Goal: Information Seeking & Learning: Learn about a topic

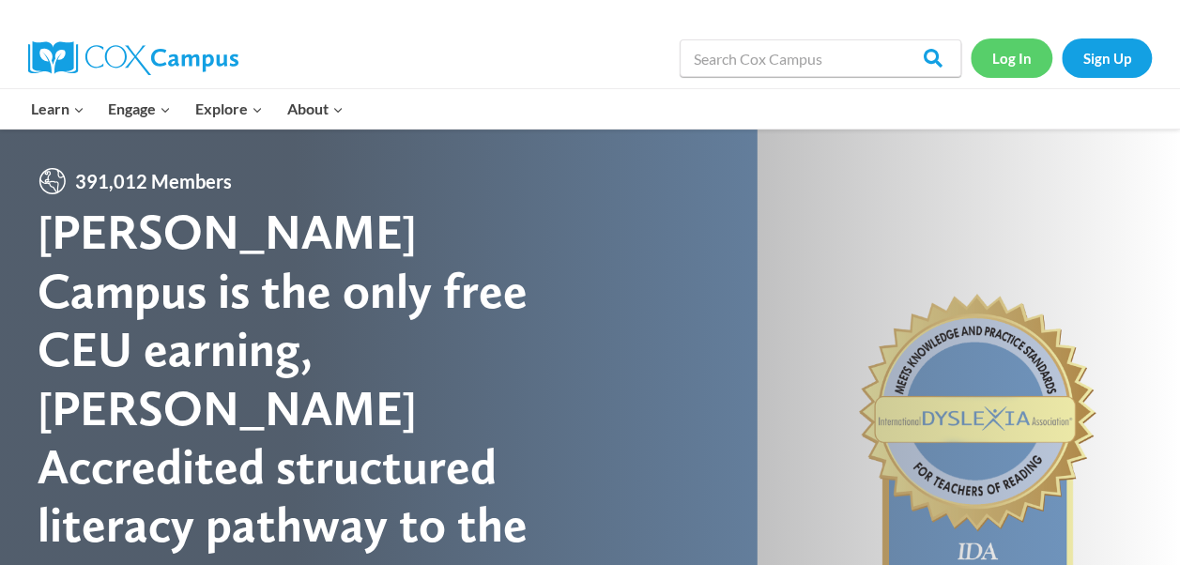
click at [1012, 62] on link "Log In" at bounding box center [1011, 57] width 82 height 38
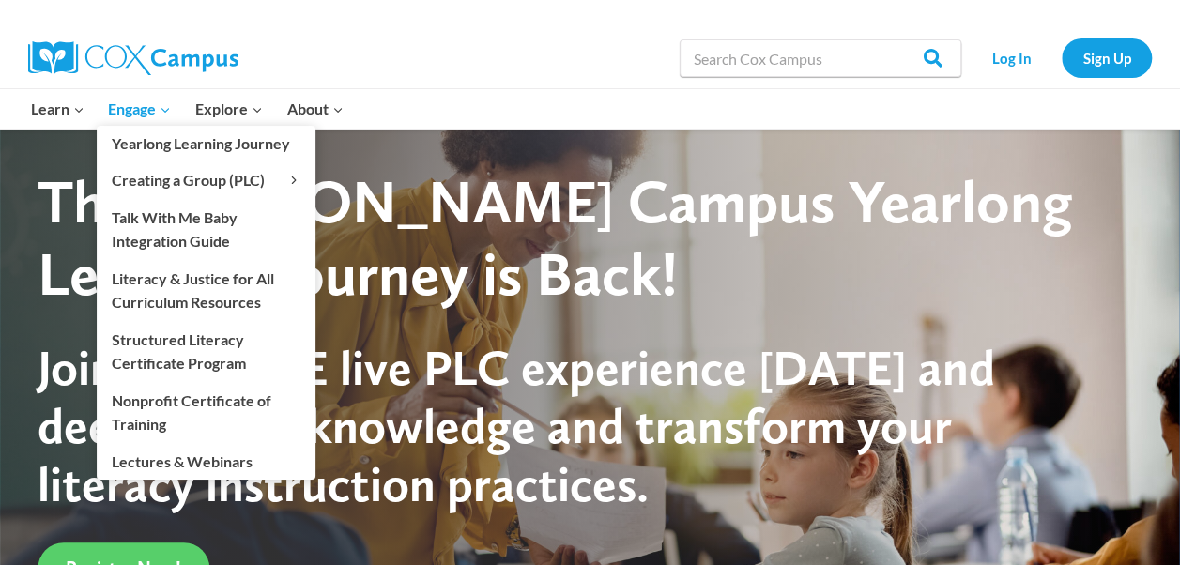
click at [139, 104] on span "Engage Expand" at bounding box center [139, 109] width 63 height 24
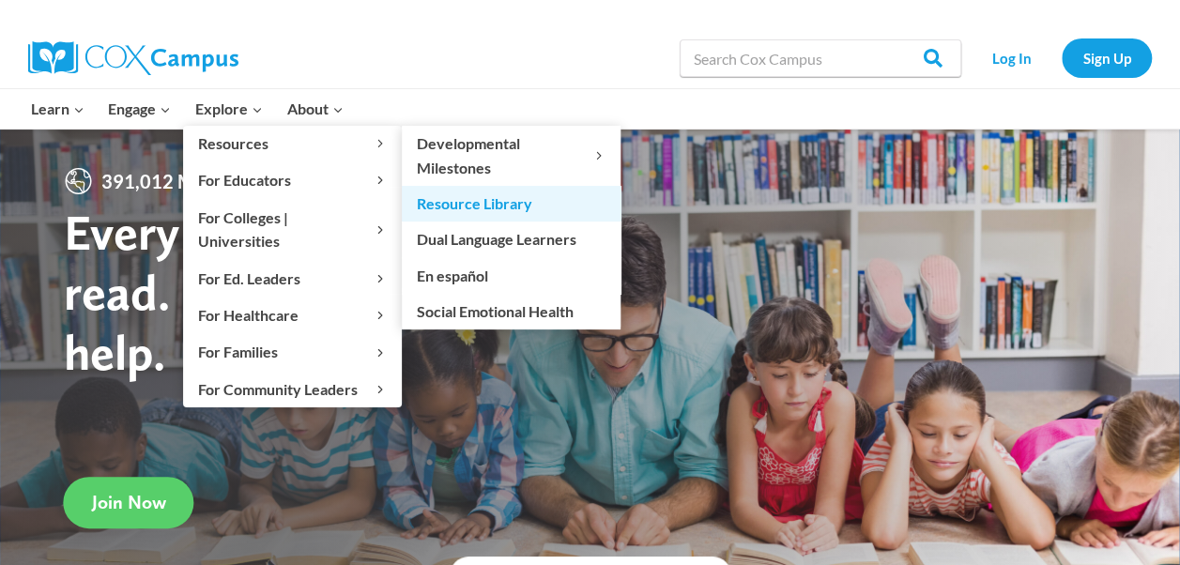
click at [494, 208] on link "Resource Library" at bounding box center [511, 204] width 219 height 36
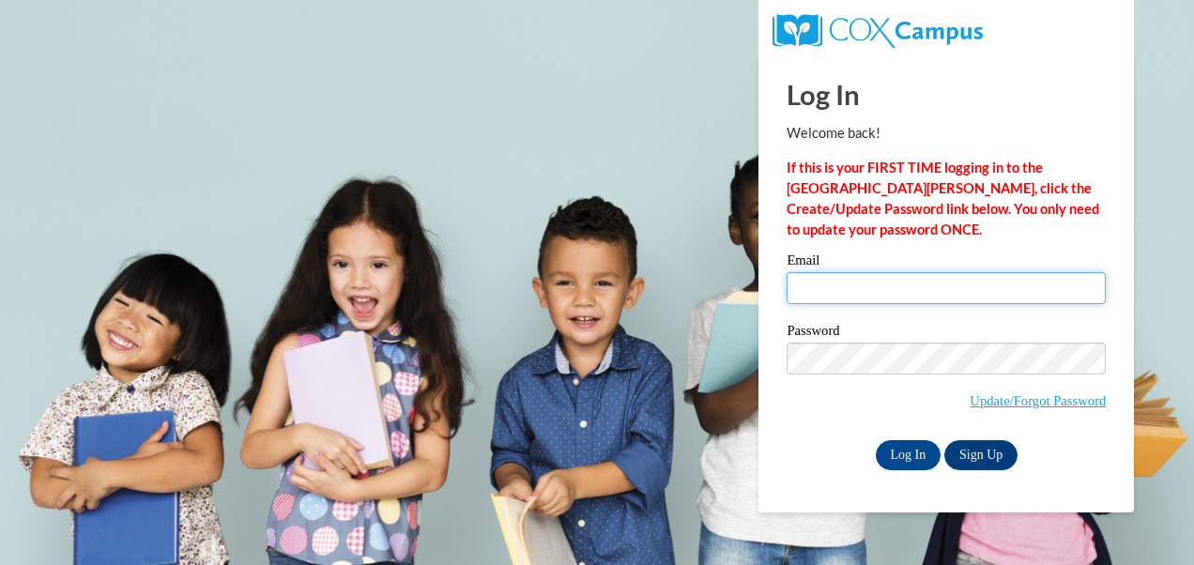
click at [826, 282] on input "Email" at bounding box center [945, 288] width 319 height 32
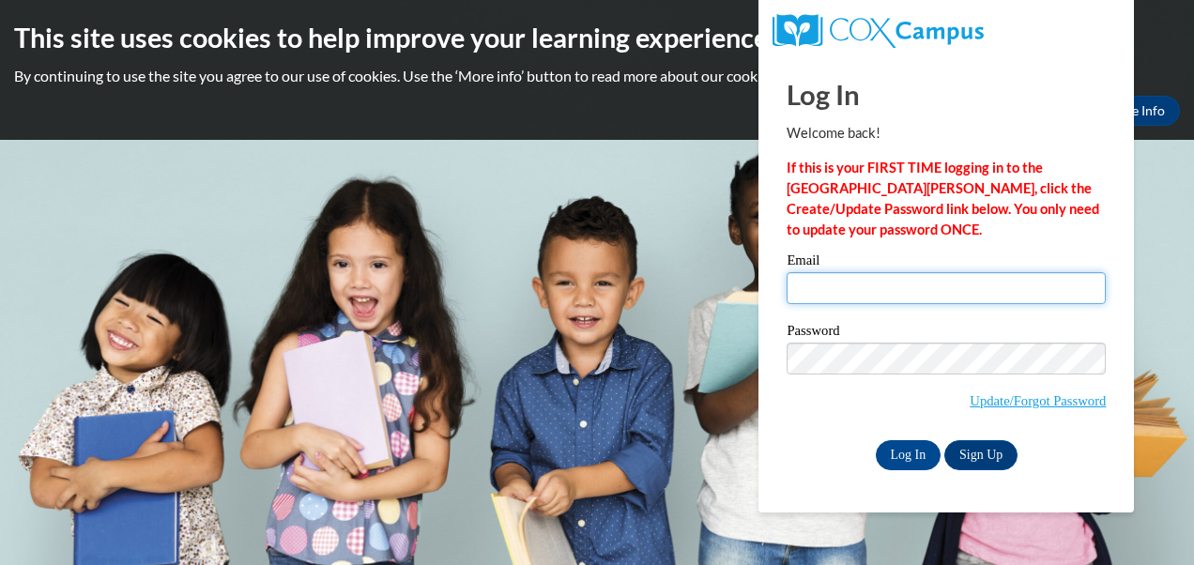
type input "mespinola-oviedo@shelteringarmsforkids.com"
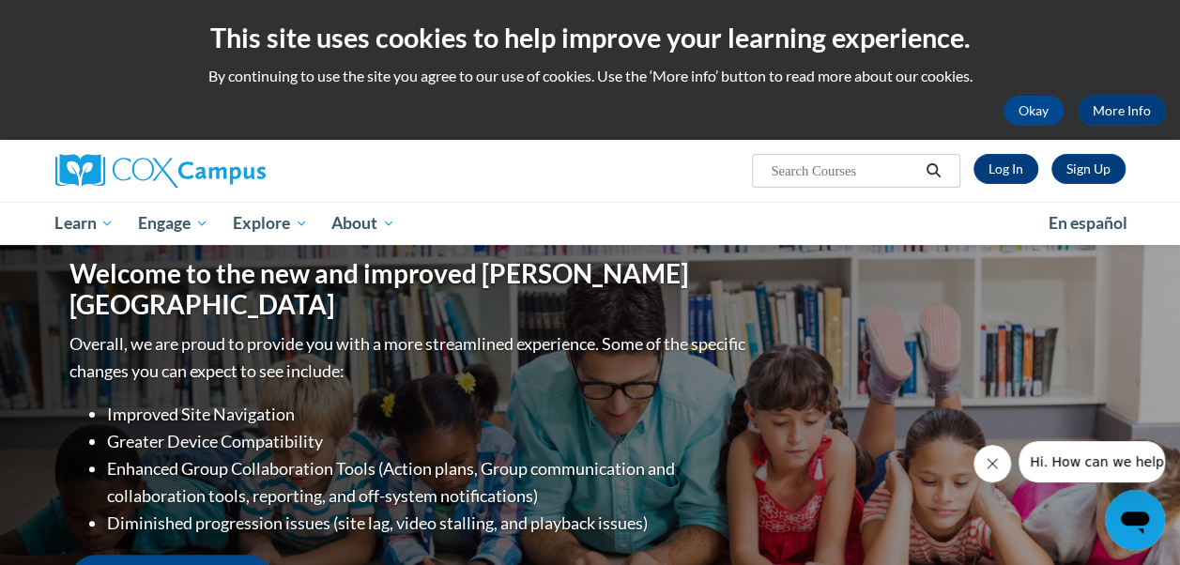
click at [870, 167] on input "Search..." at bounding box center [844, 171] width 150 height 23
type input "Duck & Goose"
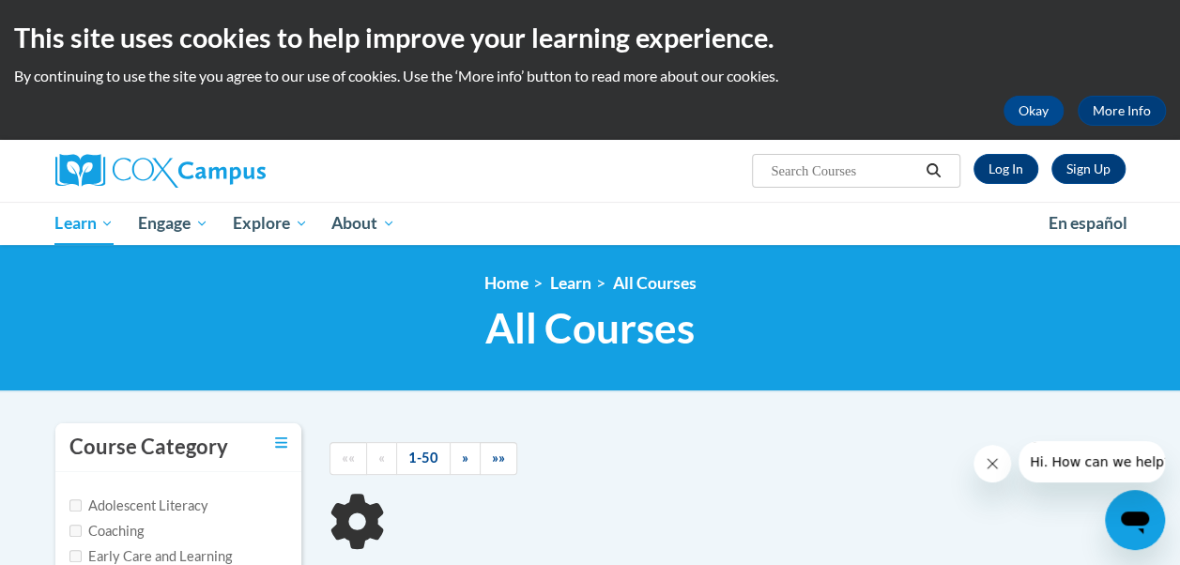
type input "Duck"
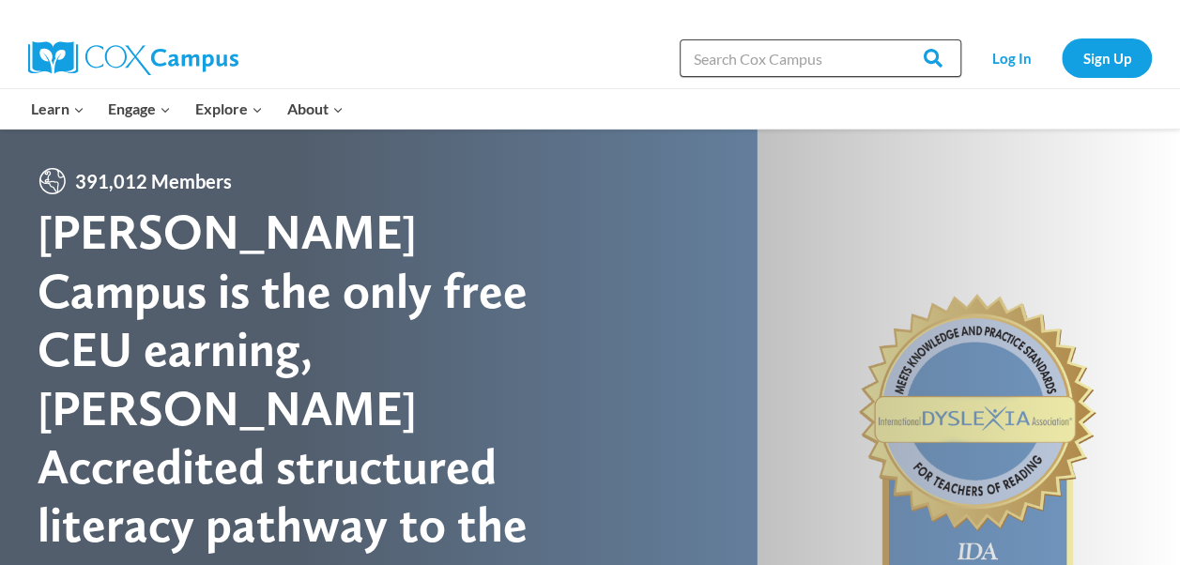
click at [769, 70] on input "Search in [URL][DOMAIN_NAME]" at bounding box center [820, 58] width 282 height 38
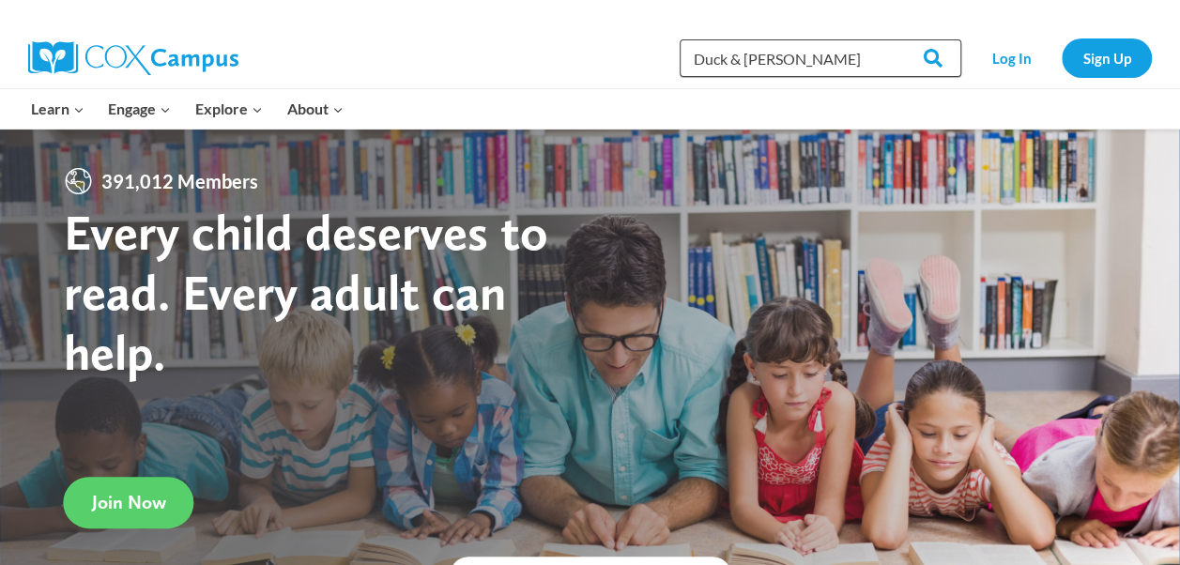
type input "Duck & [PERSON_NAME]"
click at [888, 39] on input "Search" at bounding box center [924, 58] width 73 height 38
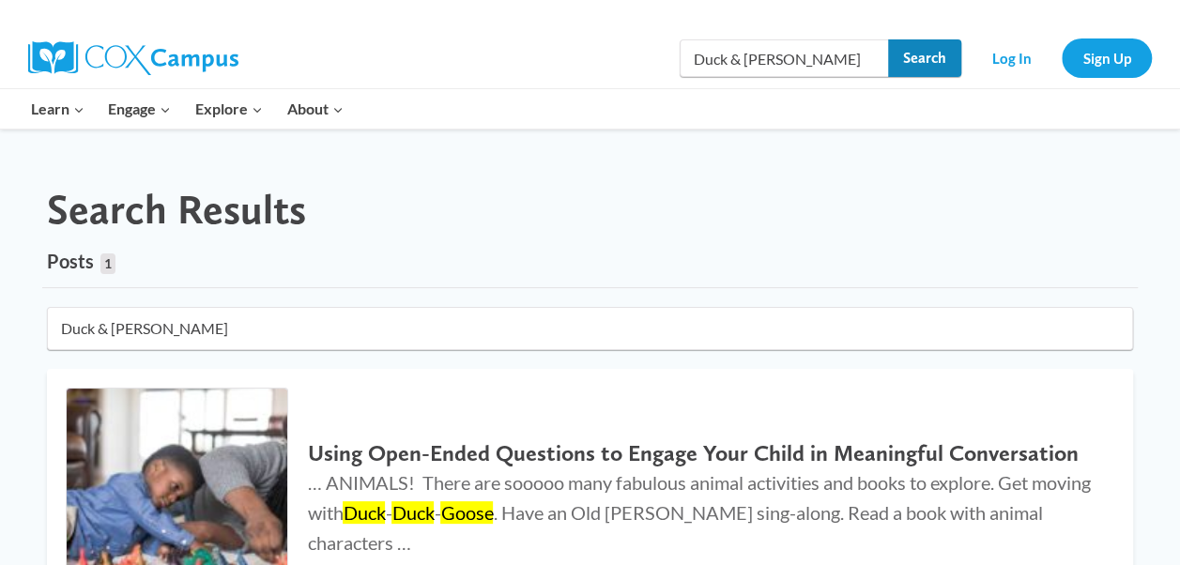
click at [892, 63] on input "Search" at bounding box center [924, 58] width 73 height 38
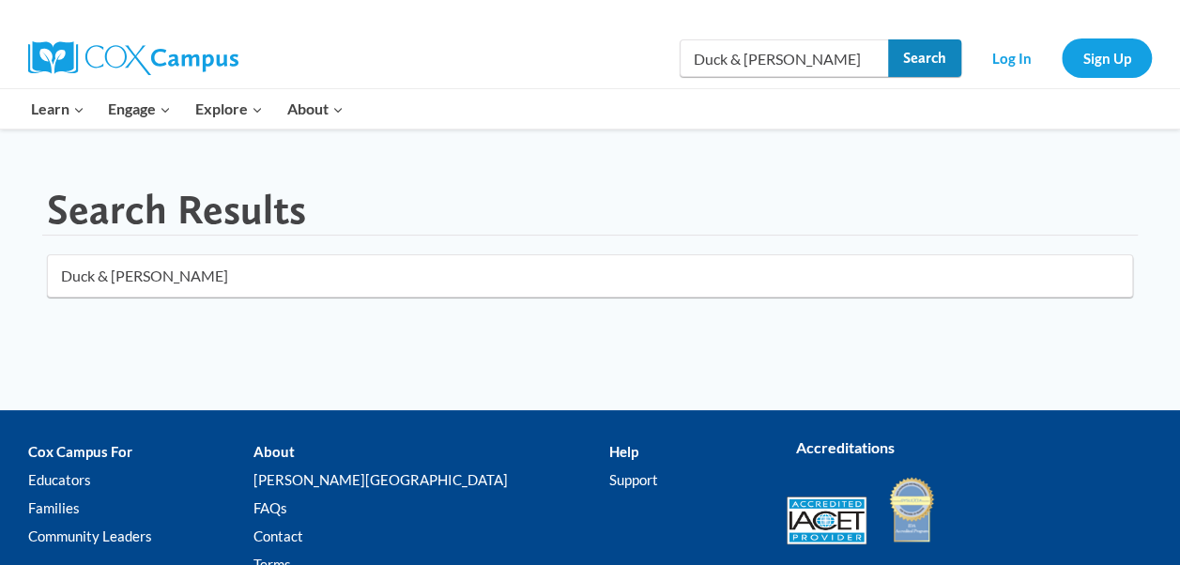
click at [901, 59] on input "Search" at bounding box center [924, 58] width 73 height 38
click at [786, 66] on input "Duck & [PERSON_NAME]" at bounding box center [820, 58] width 282 height 38
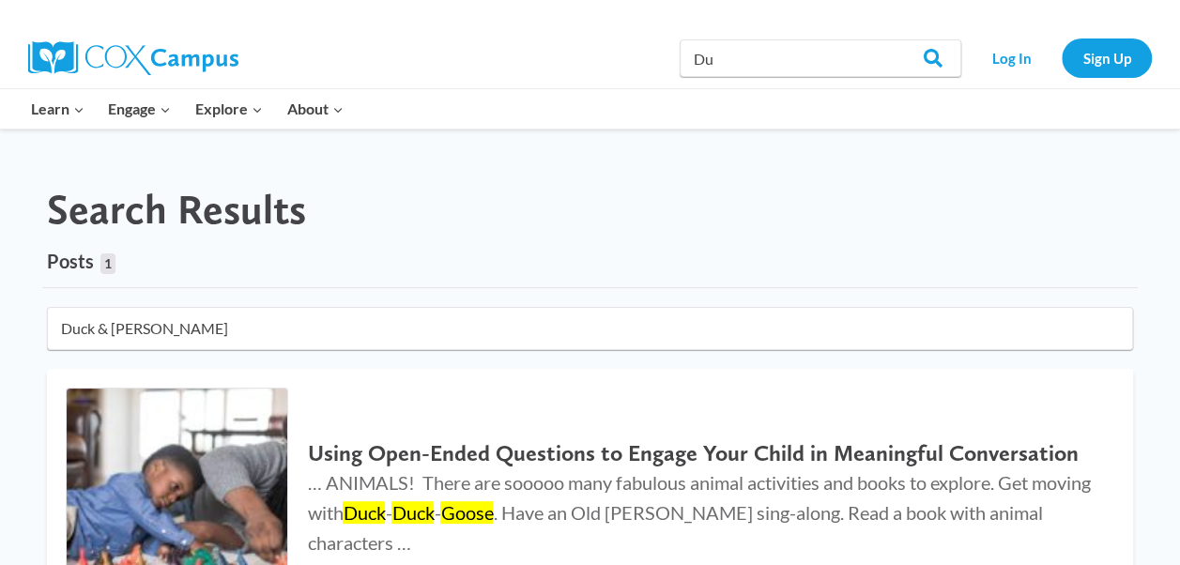
type input "D"
type input "\"
click at [888, 39] on input "Search" at bounding box center [924, 58] width 73 height 38
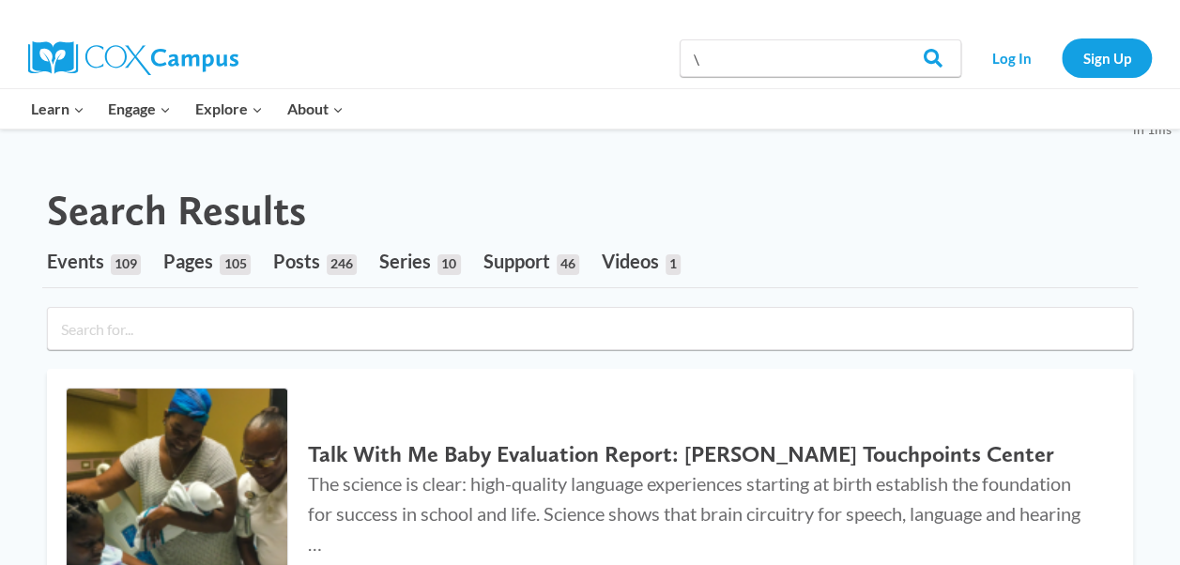
type input "\"
click at [786, 62] on input "\" at bounding box center [820, 58] width 282 height 38
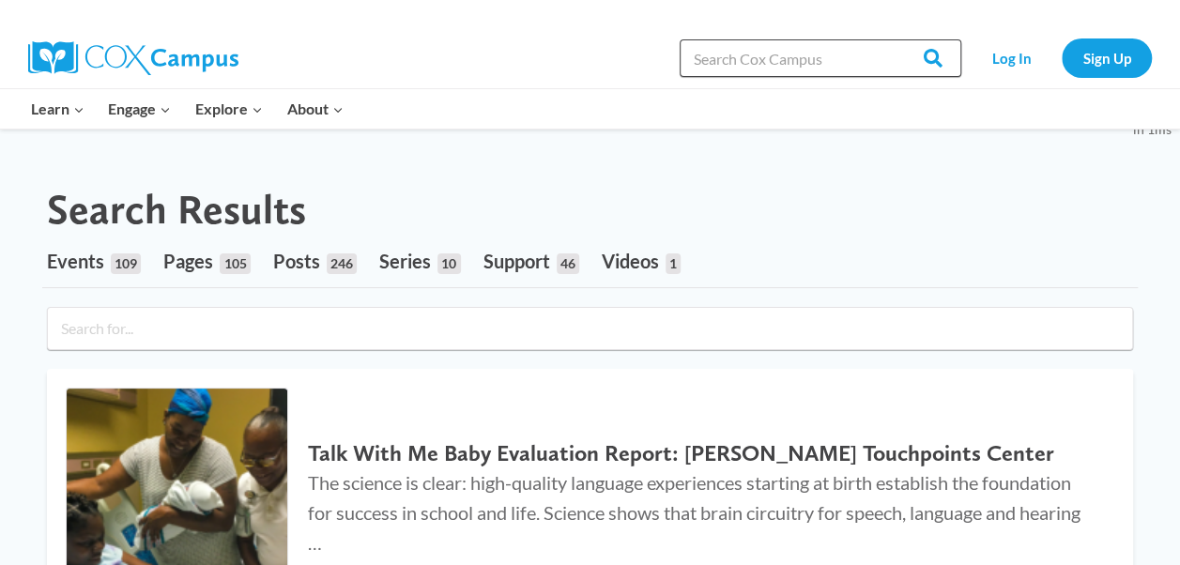
click at [888, 39] on input "Search" at bounding box center [924, 58] width 73 height 38
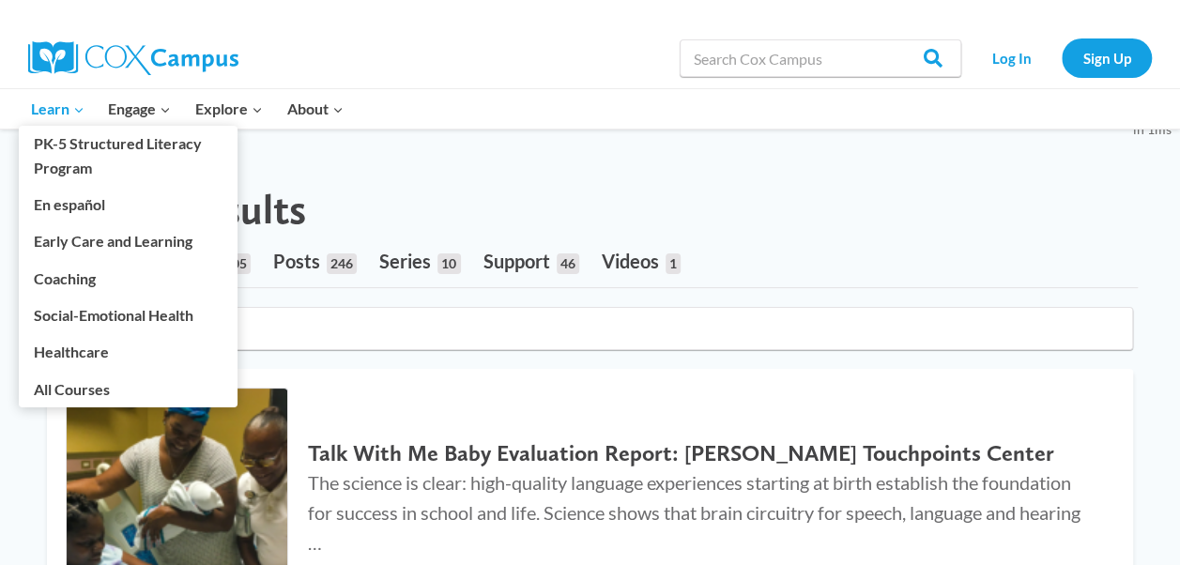
click at [60, 119] on span "Learn Expand" at bounding box center [57, 109] width 53 height 24
click at [77, 239] on link "Early Care and Learning" at bounding box center [128, 241] width 219 height 36
